Goal: Information Seeking & Learning: Learn about a topic

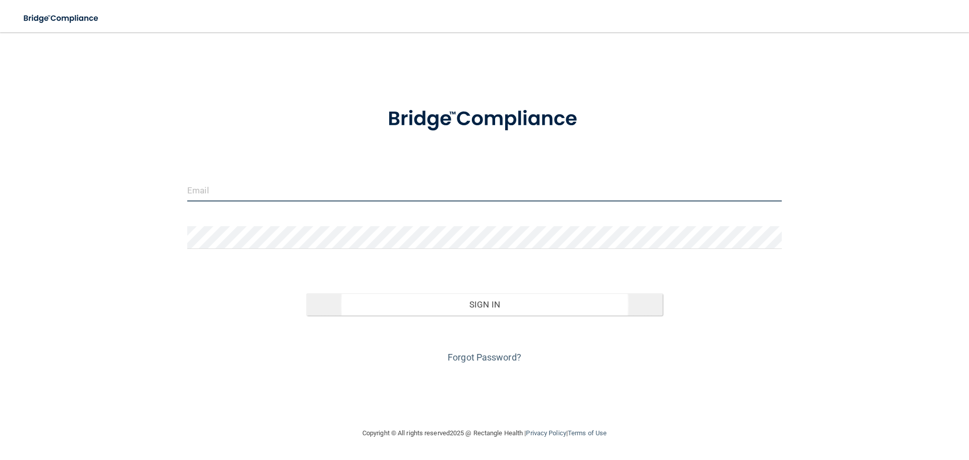
type input "[EMAIL_ADDRESS][DOMAIN_NAME]"
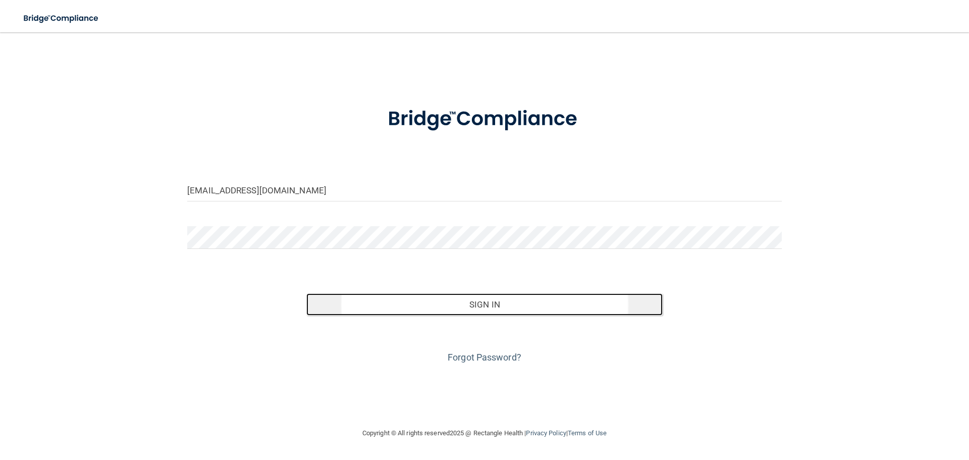
click at [382, 310] on button "Sign In" at bounding box center [484, 304] width 357 height 22
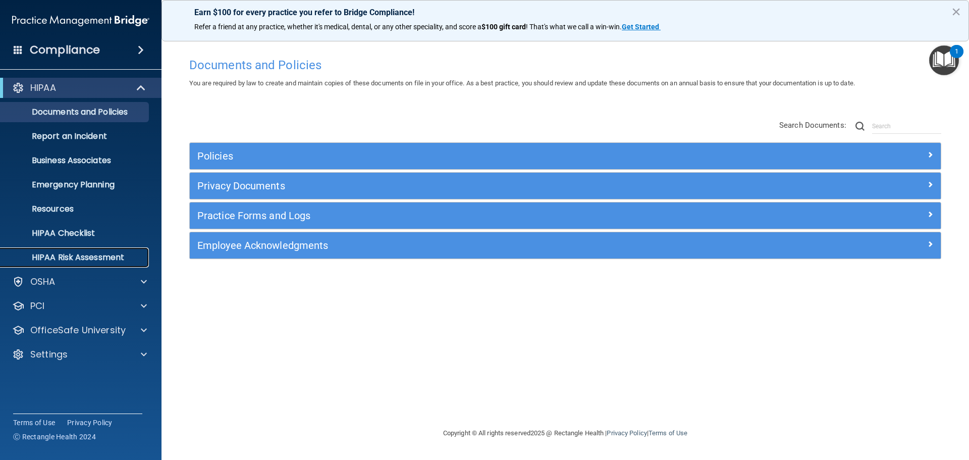
click at [75, 266] on link "HIPAA Risk Assessment" at bounding box center [69, 257] width 159 height 20
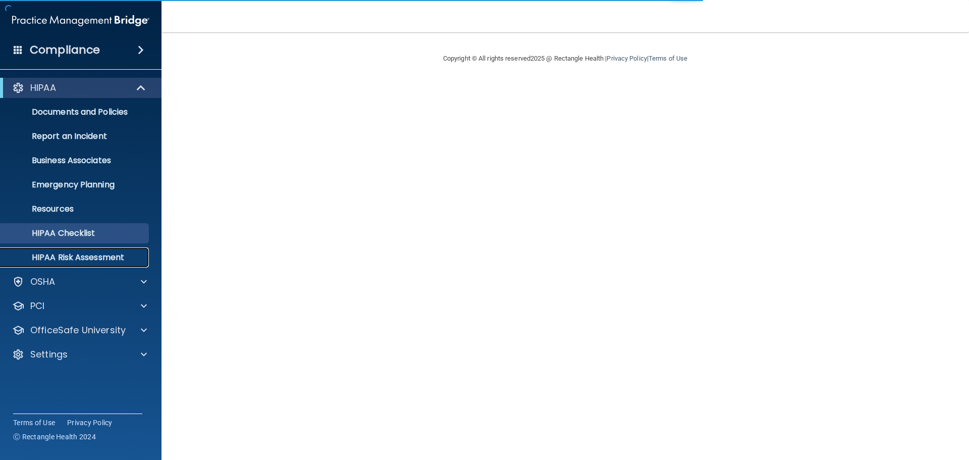
click at [77, 251] on link "HIPAA Risk Assessment" at bounding box center [69, 257] width 159 height 20
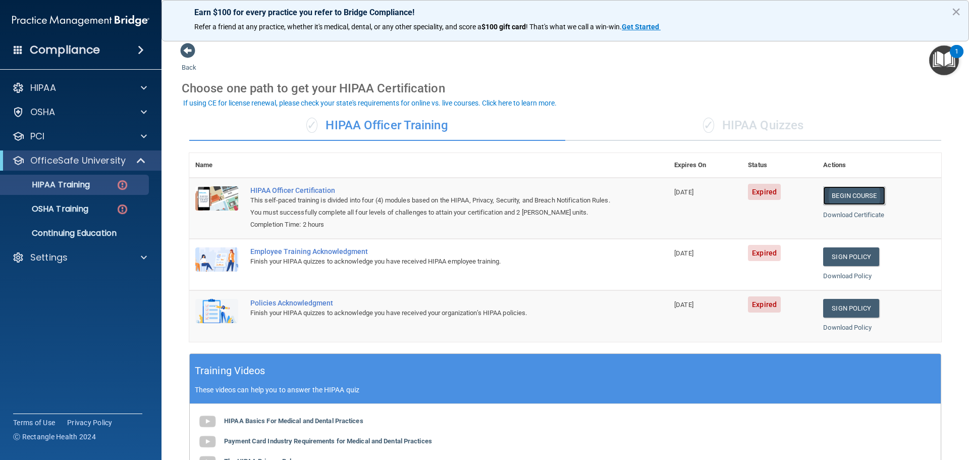
click at [862, 194] on link "Begin Course" at bounding box center [854, 195] width 62 height 19
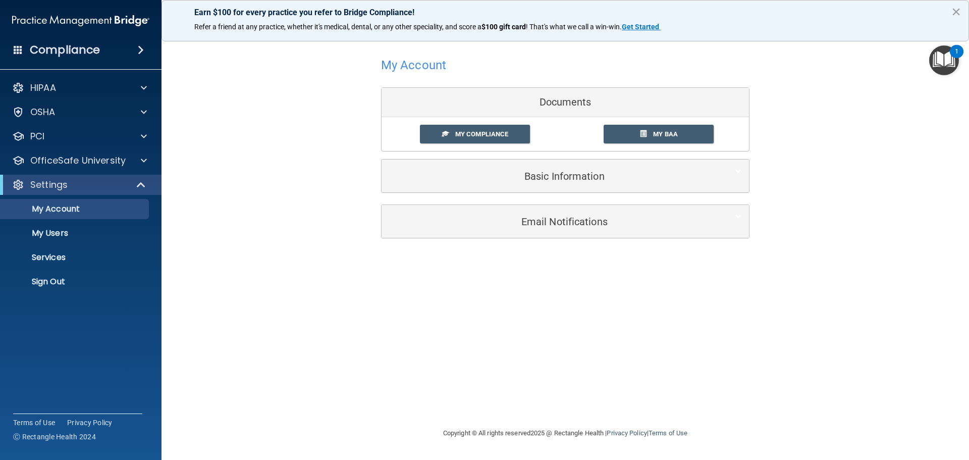
click at [574, 94] on div "Documents" at bounding box center [564, 102] width 367 height 29
click at [494, 140] on link "My Compliance" at bounding box center [475, 134] width 110 height 19
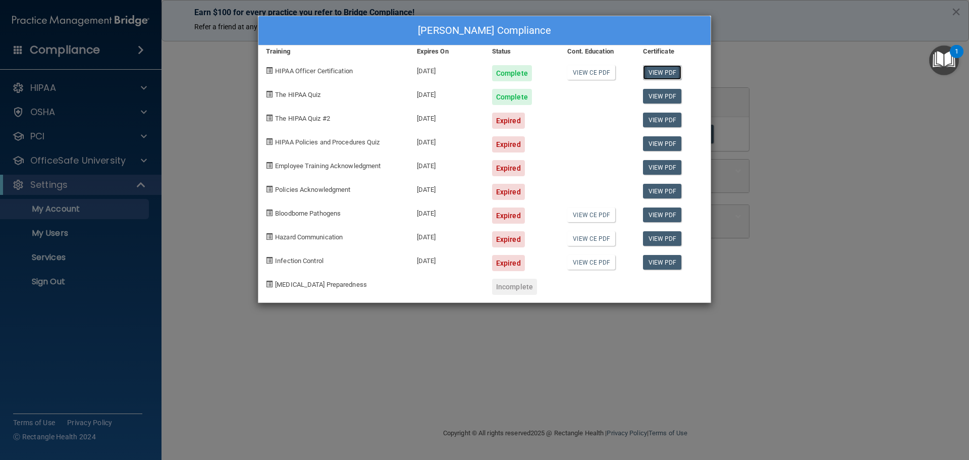
click at [663, 74] on link "View PDF" at bounding box center [662, 72] width 39 height 15
click at [651, 95] on link "View PDF" at bounding box center [662, 96] width 39 height 15
click at [652, 71] on link "View PDF" at bounding box center [662, 72] width 39 height 15
click at [519, 98] on div "Complete" at bounding box center [512, 97] width 40 height 16
click at [668, 117] on link "View PDF" at bounding box center [662, 120] width 39 height 15
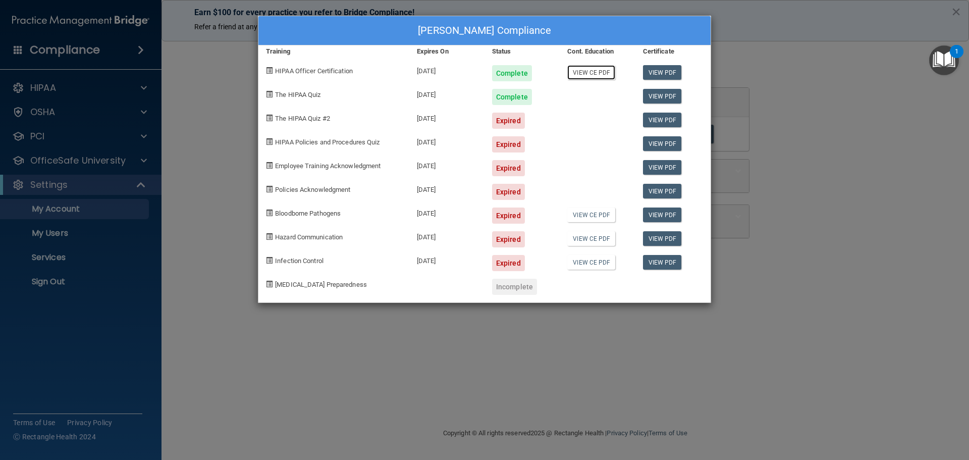
click at [602, 70] on link "View CE PDF" at bounding box center [591, 72] width 48 height 15
click at [594, 69] on link "View CE PDF" at bounding box center [591, 72] width 48 height 15
click at [662, 70] on link "View PDF" at bounding box center [662, 72] width 39 height 15
drag, startPoint x: 863, startPoint y: 48, endPoint x: 842, endPoint y: 3, distance: 49.4
click at [863, 46] on div "Adam Cabaniss's Compliance Training Expires On Status Cont. Education Certifica…" at bounding box center [484, 230] width 969 height 460
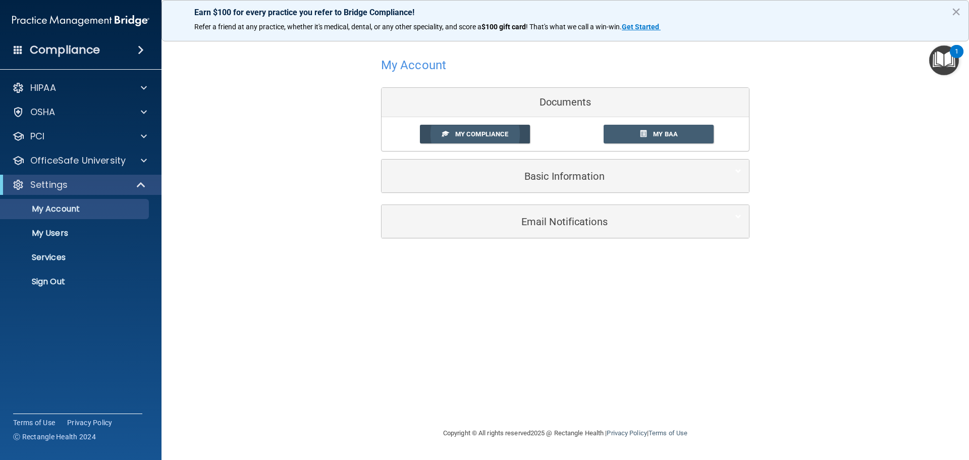
click at [454, 140] on link "My Compliance" at bounding box center [475, 134] width 110 height 19
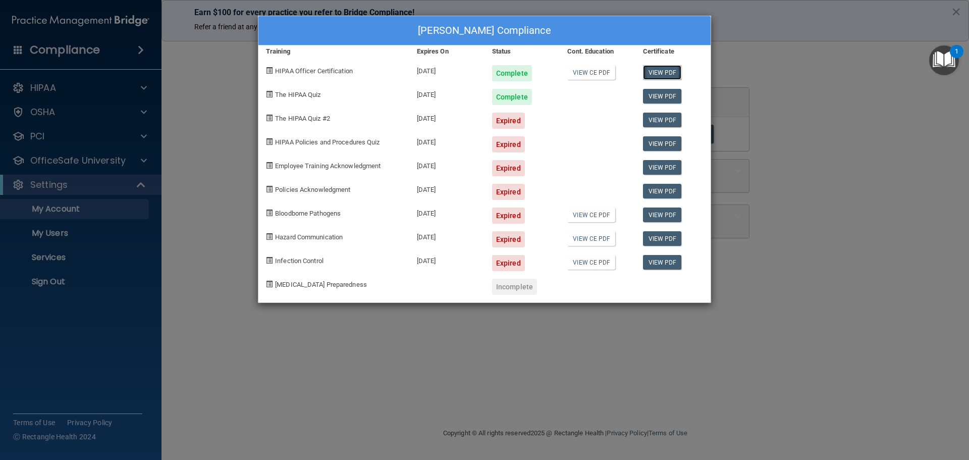
click at [669, 68] on link "View PDF" at bounding box center [662, 72] width 39 height 15
click at [867, 62] on div "Adam Cabaniss's Compliance Training Expires On Status Cont. Education Certifica…" at bounding box center [484, 230] width 969 height 460
